Goal: Navigation & Orientation: Find specific page/section

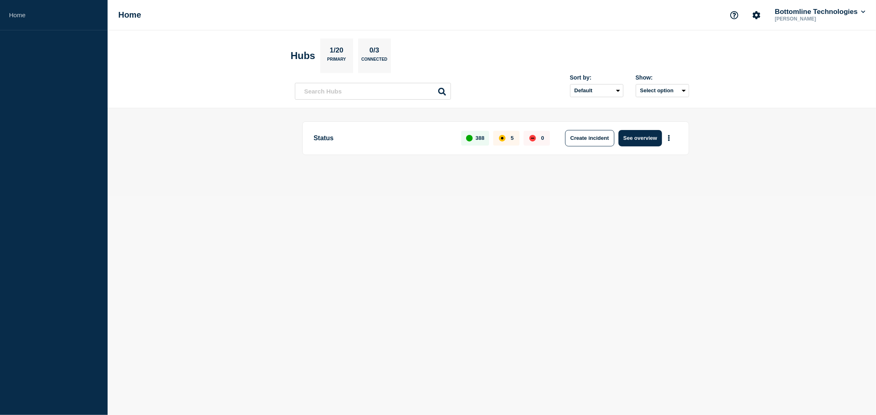
click at [655, 133] on button "See overview" at bounding box center [640, 138] width 44 height 16
click at [622, 137] on button "See overview" at bounding box center [640, 138] width 44 height 16
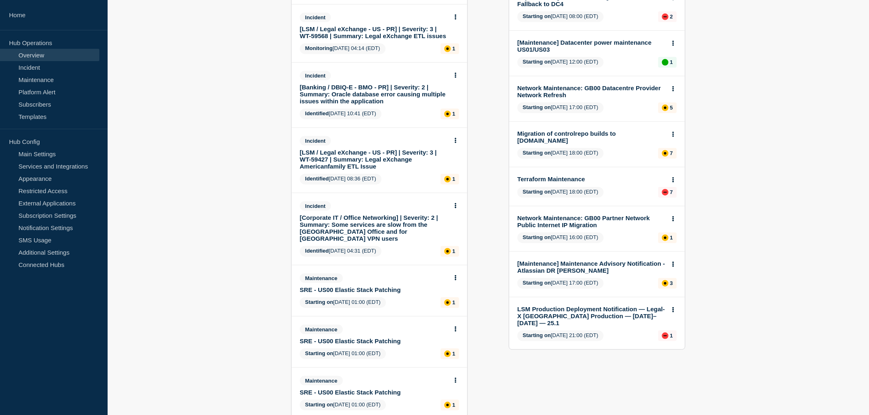
scroll to position [182, 0]
